Goal: Navigation & Orientation: Find specific page/section

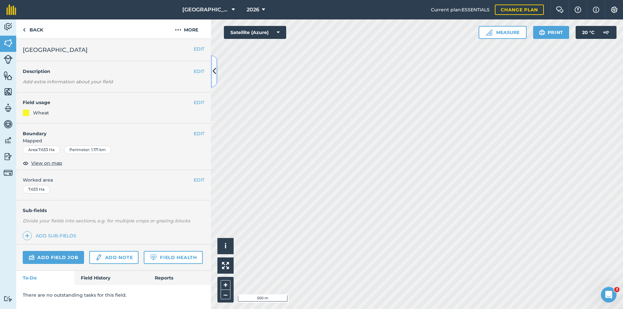
click at [213, 69] on icon at bounding box center [214, 71] width 4 height 11
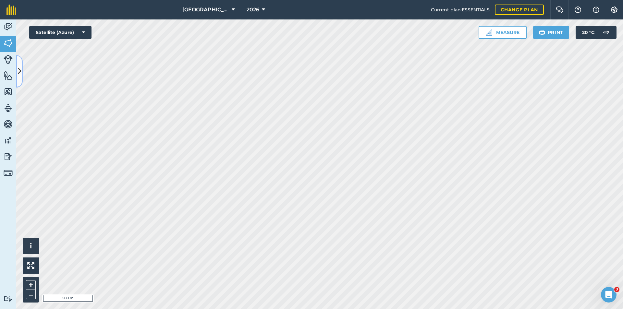
click at [17, 71] on button at bounding box center [19, 71] width 6 height 32
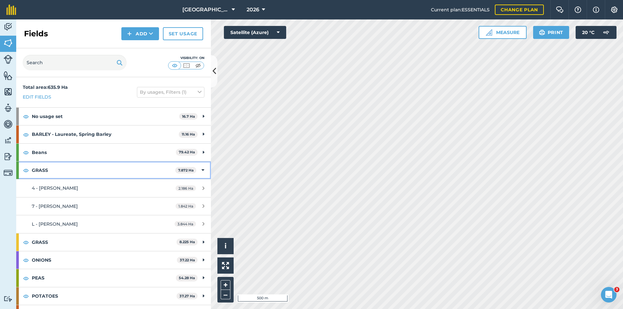
click at [201, 170] on icon at bounding box center [202, 170] width 3 height 7
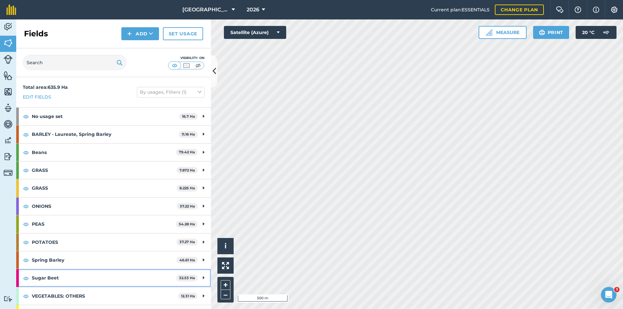
click at [201, 278] on div "Sugar Beet 32.53 Ha" at bounding box center [113, 278] width 195 height 18
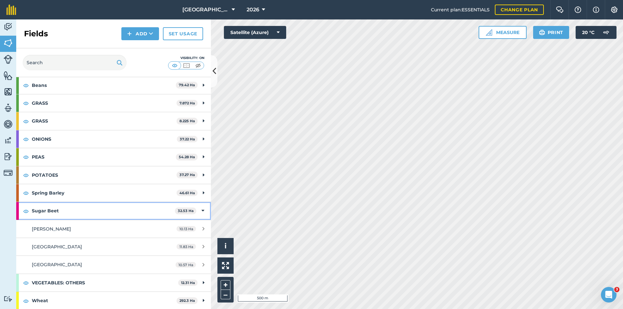
scroll to position [68, 0]
